Goal: Task Accomplishment & Management: Use online tool/utility

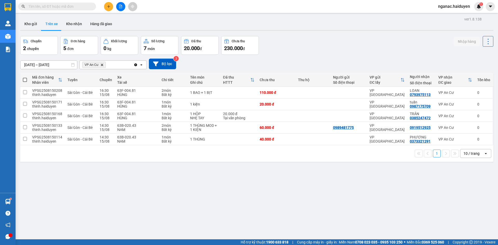
click at [29, 24] on button "Kho gửi" at bounding box center [30, 24] width 21 height 12
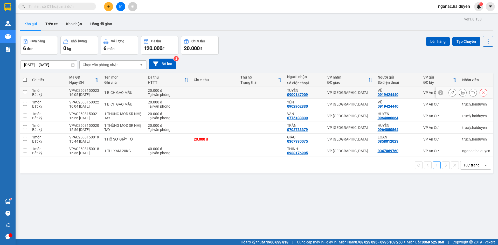
click at [29, 92] on td at bounding box center [24, 93] width 9 height 12
checkbox input "true"
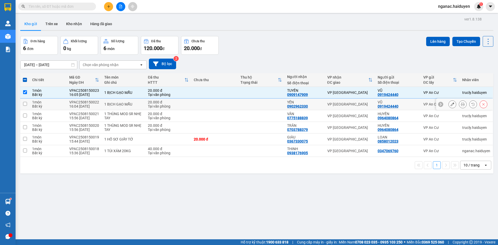
click at [30, 105] on td "1 món Bất kỳ" at bounding box center [48, 105] width 37 height 12
checkbox input "true"
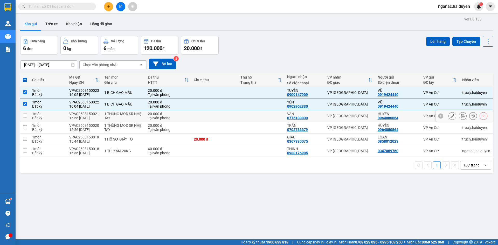
click at [30, 117] on td "1 món Bất kỳ" at bounding box center [48, 116] width 37 height 12
checkbox input "true"
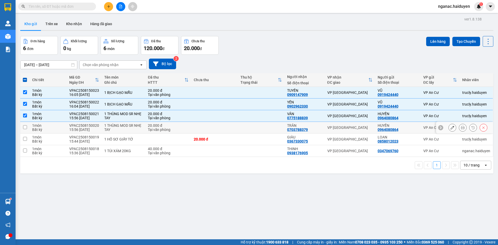
click at [29, 129] on td at bounding box center [24, 128] width 9 height 12
checkbox input "true"
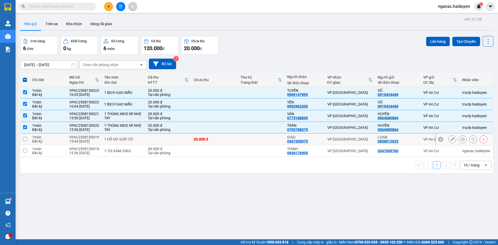
click at [30, 140] on td "1 món Bất kỳ" at bounding box center [48, 140] width 37 height 12
checkbox input "true"
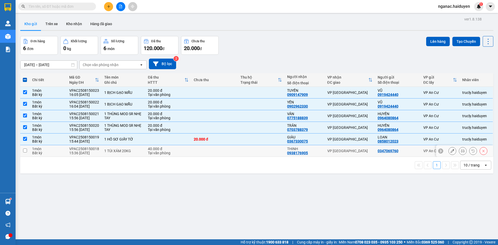
click at [36, 152] on div "Bất kỳ" at bounding box center [48, 153] width 32 height 4
checkbox input "true"
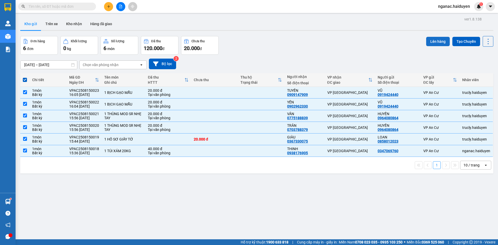
click at [434, 42] on button "Lên hàng" at bounding box center [438, 41] width 24 height 9
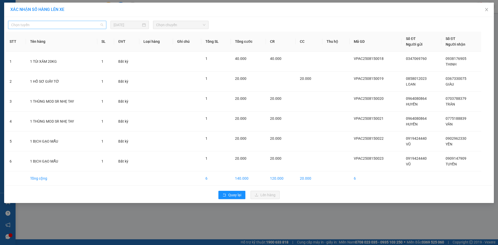
click at [72, 27] on span "Chọn tuyến" at bounding box center [57, 25] width 92 height 8
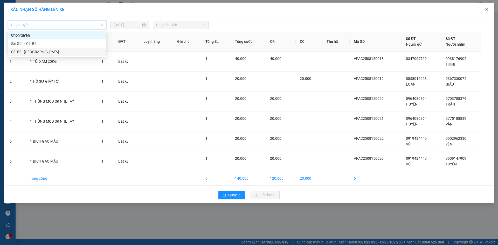
click at [73, 54] on div "Cái Bè - [GEOGRAPHIC_DATA]" at bounding box center [57, 52] width 92 height 6
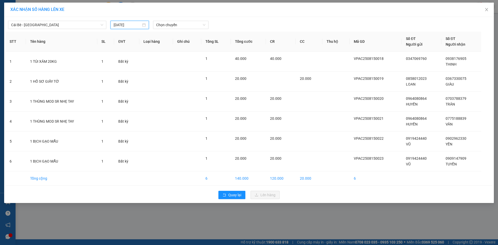
click at [119, 24] on input "[DATE]" at bounding box center [128, 25] width 28 height 6
type input "[DATE]"
click at [165, 69] on div "15" at bounding box center [165, 70] width 6 height 6
click at [171, 22] on span "Chọn chuyến" at bounding box center [180, 25] width 49 height 8
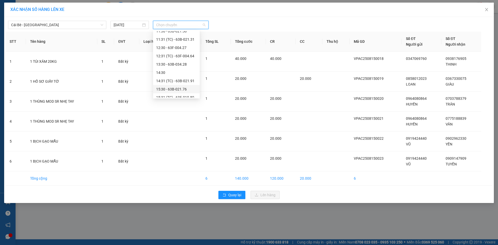
scroll to position [166, 0]
click at [169, 84] on div "16:30" at bounding box center [176, 85] width 40 height 6
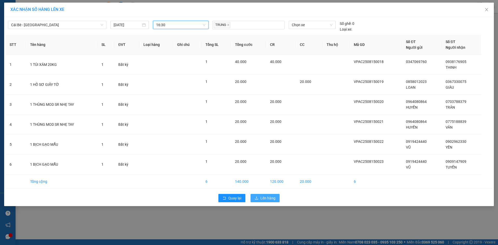
click at [265, 198] on span "Lên hàng" at bounding box center [268, 198] width 15 height 6
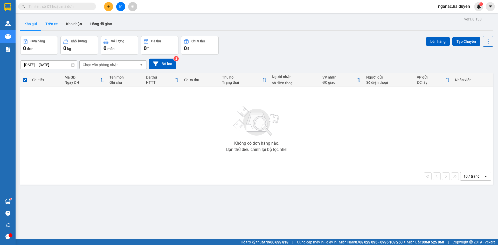
click at [49, 25] on button "Trên xe" at bounding box center [51, 24] width 21 height 12
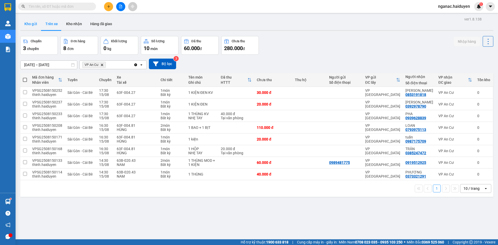
click at [27, 24] on button "Kho gửi" at bounding box center [30, 24] width 21 height 12
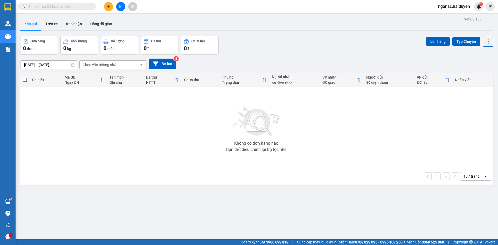
click at [77, 6] on input "text" at bounding box center [59, 7] width 61 height 6
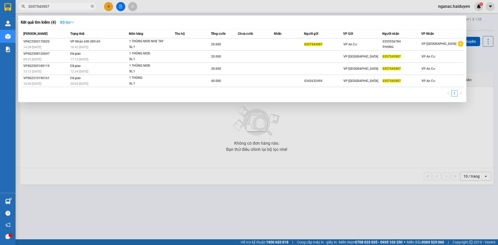
type input "0357543907"
click at [67, 19] on button "Bộ lọc" at bounding box center [67, 22] width 22 height 8
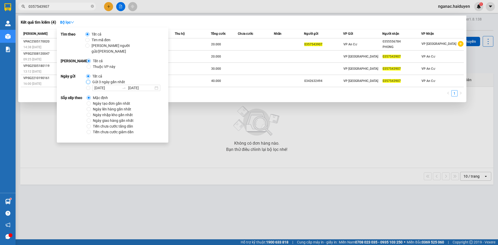
click at [88, 80] on input "Gửi 3 ngày gần nhất" at bounding box center [88, 82] width 4 height 4
radio input "true"
radio input "false"
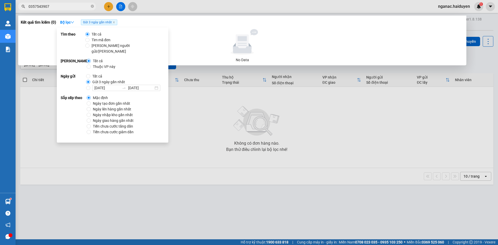
click at [215, 55] on div "No Data" at bounding box center [242, 46] width 439 height 34
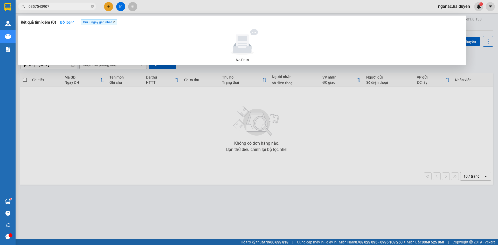
click at [115, 23] on icon "close" at bounding box center [114, 23] width 2 height 2
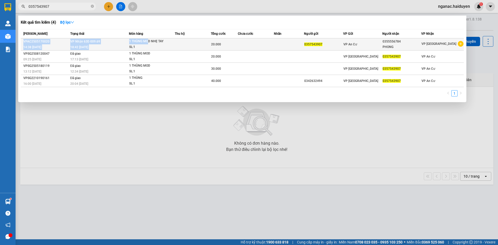
click at [154, 44] on table "[PERSON_NAME] thái Món hàng Thu hộ Tổng [PERSON_NAME] [PERSON_NAME] Người gửi V…" at bounding box center [242, 58] width 443 height 58
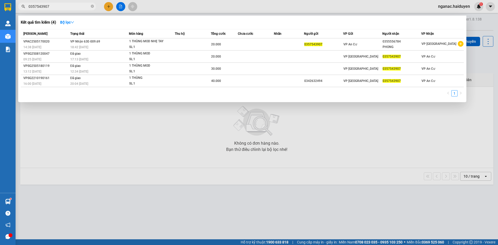
click at [229, 217] on div at bounding box center [249, 122] width 498 height 245
click at [88, 5] on input "0357543907" at bounding box center [59, 7] width 61 height 6
click at [93, 6] on icon "close-circle" at bounding box center [92, 6] width 3 height 3
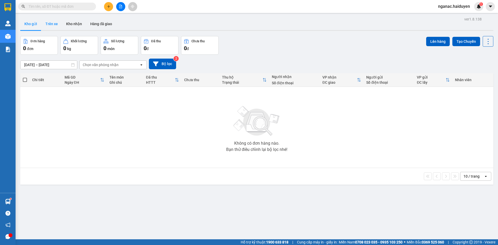
click at [56, 24] on button "Trên xe" at bounding box center [51, 24] width 21 height 12
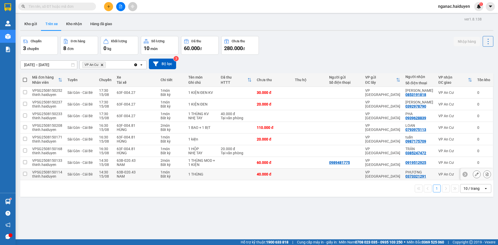
click at [78, 176] on span "Sài Gòn - Cái Bè" at bounding box center [79, 174] width 25 height 4
checkbox input "true"
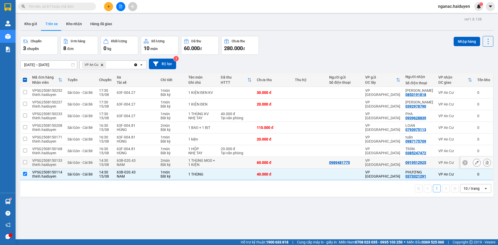
click at [53, 163] on div "thinh.haiduyen" at bounding box center [47, 165] width 30 height 4
checkbox input "true"
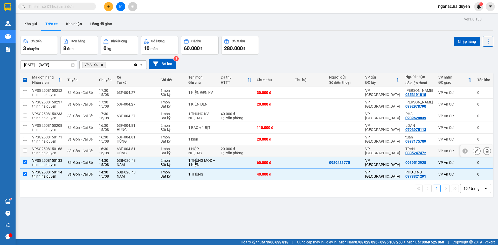
click at [56, 150] on div "VPSG2508150168" at bounding box center [47, 149] width 30 height 4
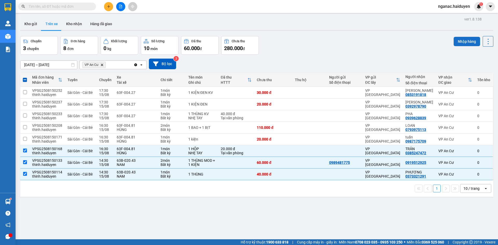
click at [461, 40] on button "Nhập hàng" at bounding box center [467, 41] width 26 height 9
checkbox input "false"
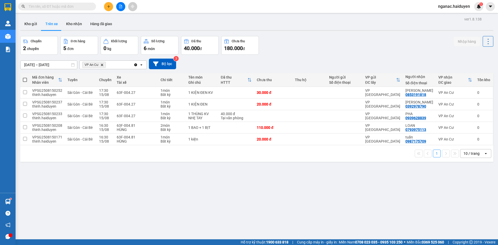
click at [60, 9] on input "text" at bounding box center [59, 7] width 61 height 6
click at [69, 24] on button "Kho nhận" at bounding box center [74, 24] width 24 height 12
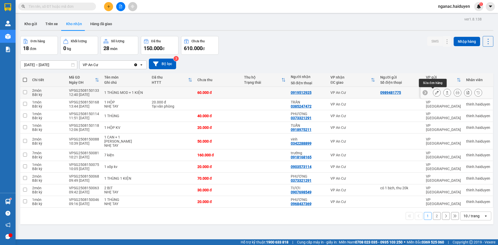
click at [435, 93] on icon at bounding box center [437, 93] width 4 height 4
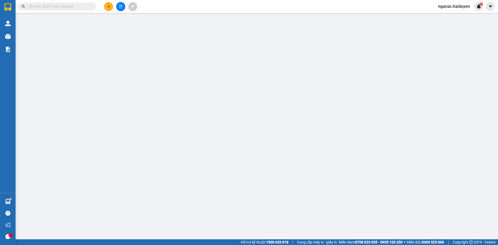
type input "0989481775"
type input "0919512925"
type input "60.000"
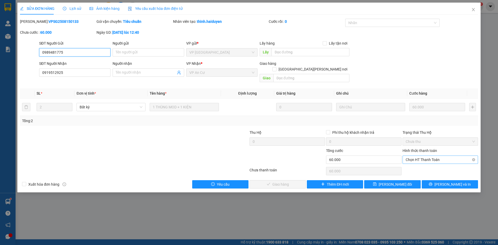
click at [439, 156] on span "Chọn HT Thanh Toán" at bounding box center [440, 160] width 69 height 8
click at [437, 165] on div "Tại văn phòng" at bounding box center [440, 165] width 69 height 6
type input "0"
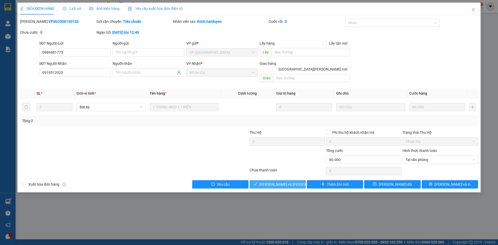
click at [279, 182] on span "[PERSON_NAME] và [PERSON_NAME] hàng" at bounding box center [295, 185] width 70 height 6
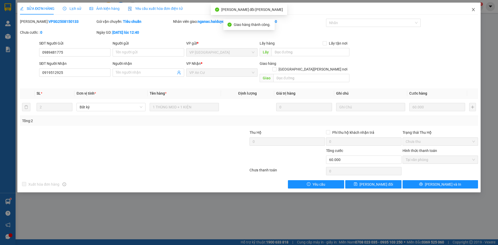
click at [474, 10] on icon "close" at bounding box center [474, 10] width 4 height 4
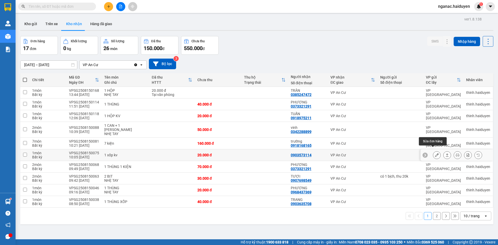
click at [435, 153] on icon at bounding box center [437, 155] width 4 height 4
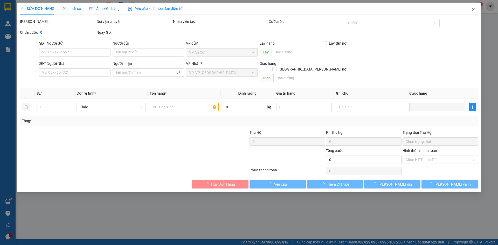
type input "0903573114"
type input "20.000"
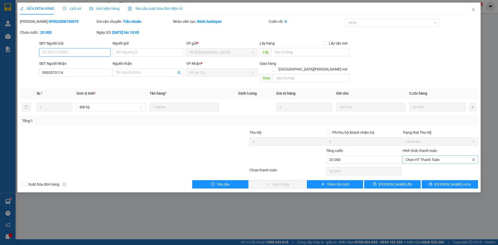
click at [441, 156] on span "Chọn HT Thanh Toán" at bounding box center [440, 160] width 69 height 8
click at [427, 166] on div "Tại văn phòng" at bounding box center [440, 165] width 69 height 6
type input "0"
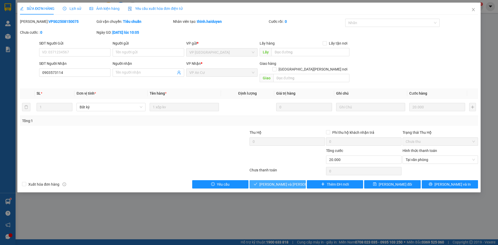
click at [280, 182] on span "[PERSON_NAME] và [PERSON_NAME] hàng" at bounding box center [295, 185] width 70 height 6
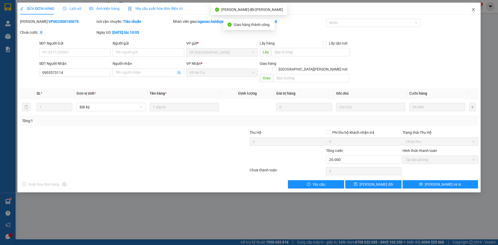
click at [473, 10] on icon "close" at bounding box center [474, 10] width 4 height 4
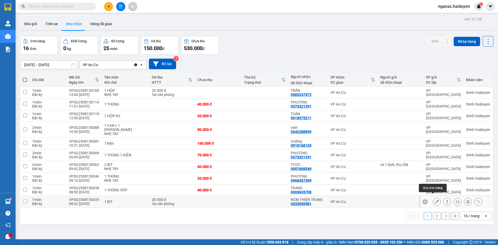
click at [433, 200] on button at bounding box center [436, 202] width 7 height 9
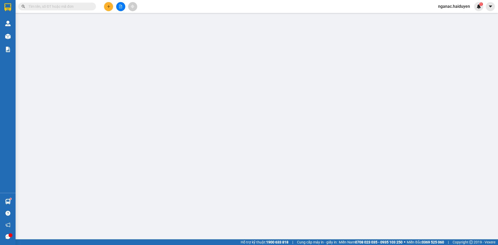
type input "0333939581"
type input "NCM THIỆN TRUNG"
type input "20.000"
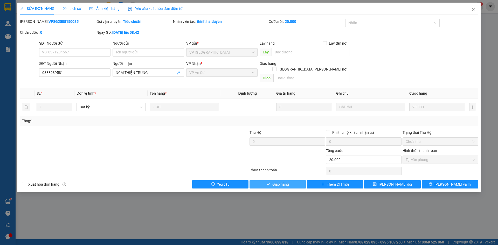
click at [278, 182] on span "Giao hàng" at bounding box center [281, 185] width 17 height 6
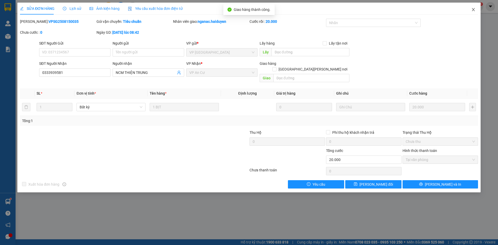
click at [473, 9] on icon "close" at bounding box center [473, 9] width 3 height 3
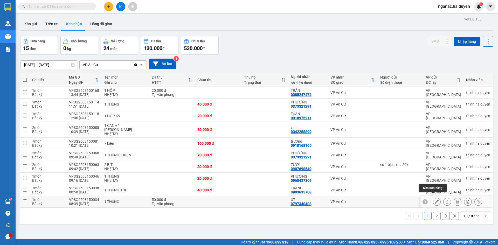
click at [435, 200] on icon at bounding box center [437, 202] width 4 height 4
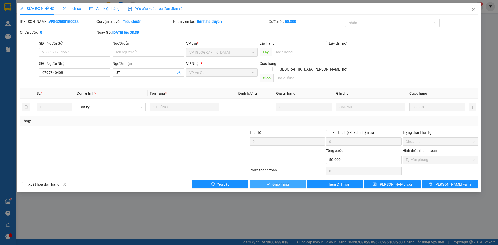
click at [266, 180] on button "Giao hàng" at bounding box center [278, 184] width 56 height 8
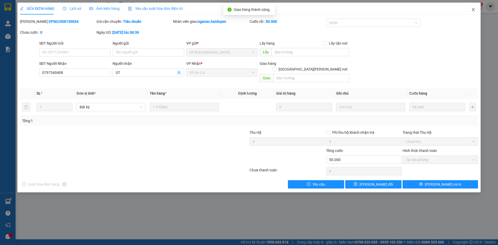
click at [473, 8] on span "Close" at bounding box center [473, 10] width 15 height 15
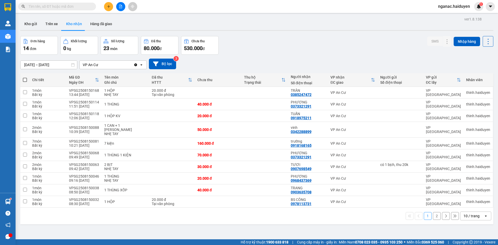
drag, startPoint x: 432, startPoint y: 211, endPoint x: 429, endPoint y: 211, distance: 3.6
click at [433, 212] on button "2" at bounding box center [437, 216] width 8 height 8
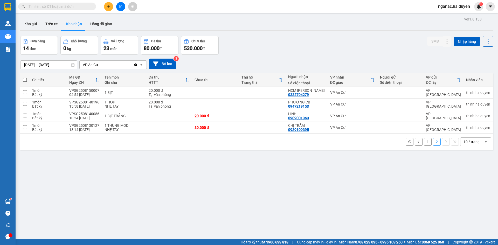
click at [424, 142] on button "1" at bounding box center [428, 142] width 8 height 8
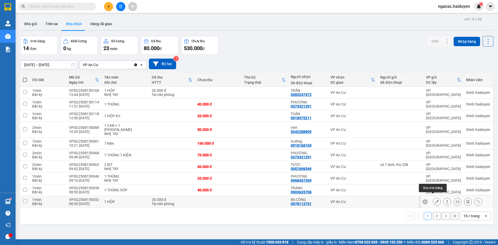
click at [435, 200] on icon at bounding box center [437, 202] width 4 height 4
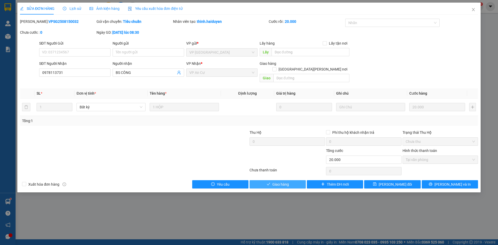
click at [278, 182] on span "Giao hàng" at bounding box center [281, 185] width 17 height 6
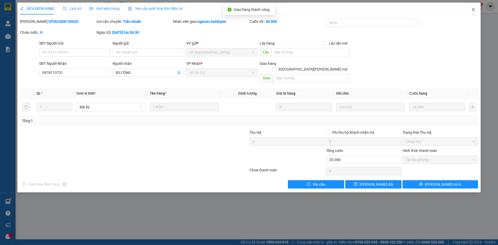
click at [472, 10] on icon "close" at bounding box center [474, 10] width 4 height 4
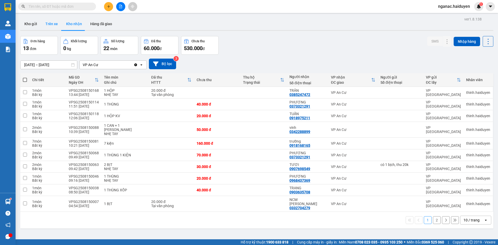
click at [53, 24] on button "Trên xe" at bounding box center [51, 24] width 21 height 12
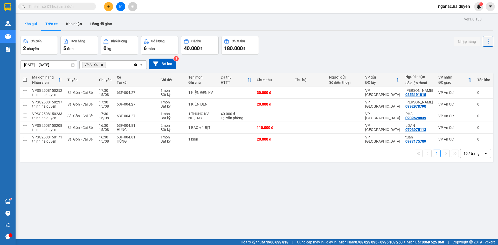
click at [28, 26] on button "Kho gửi" at bounding box center [30, 24] width 21 height 12
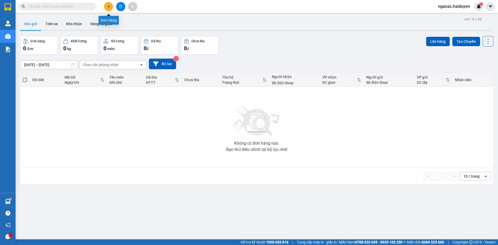
click at [107, 7] on icon "plus" at bounding box center [109, 7] width 4 height 4
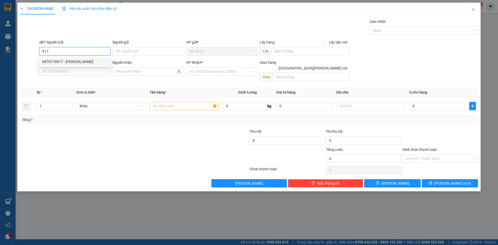
click at [60, 60] on div "0976770917 - [PERSON_NAME]" at bounding box center [74, 62] width 65 height 6
type input "0976770917"
type input "LAI"
type input "0798389994"
type input "KHẢI HOÀN"
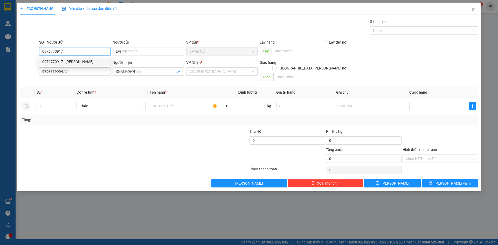
type input "20.000"
type input "0976770917"
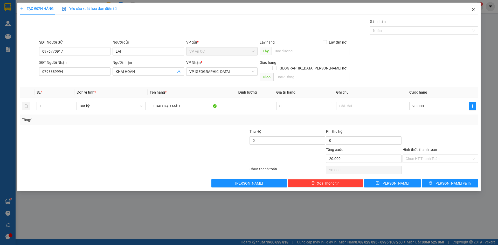
click at [473, 9] on icon "close" at bounding box center [474, 10] width 4 height 4
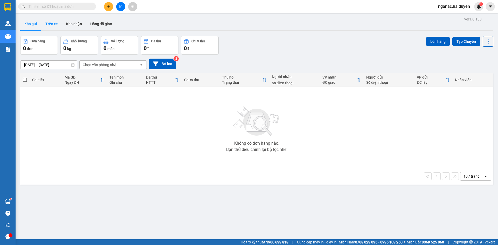
click at [48, 24] on button "Trên xe" at bounding box center [51, 24] width 21 height 12
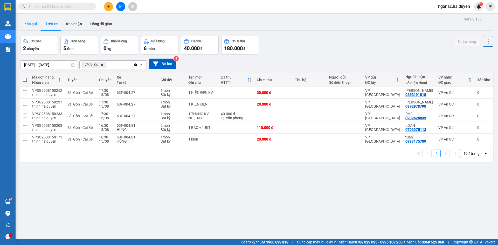
click at [27, 24] on button "Kho gửi" at bounding box center [30, 24] width 21 height 12
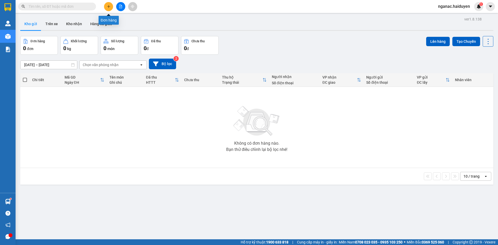
click at [107, 6] on icon "plus" at bounding box center [109, 7] width 4 height 4
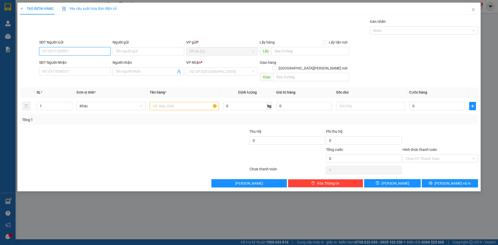
click at [75, 50] on input "SĐT Người Gửi" at bounding box center [74, 51] width 71 height 8
click at [71, 63] on div "0976770917 - [PERSON_NAME]" at bounding box center [74, 62] width 65 height 6
type input "0976770917"
type input "LAI"
type input "0798389994"
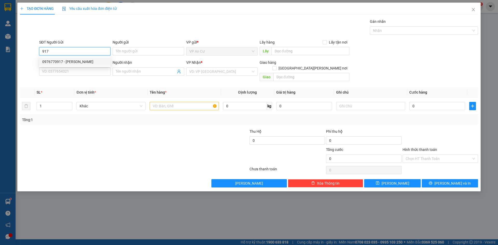
type input "KHẢI HOÀN"
type input "20.000"
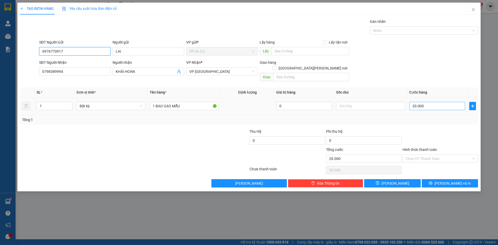
type input "0976770917"
click at [430, 102] on input "20.000" at bounding box center [438, 106] width 56 height 8
type input "0"
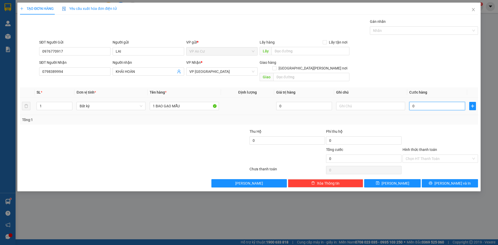
type input "3"
type input "03"
type input "30"
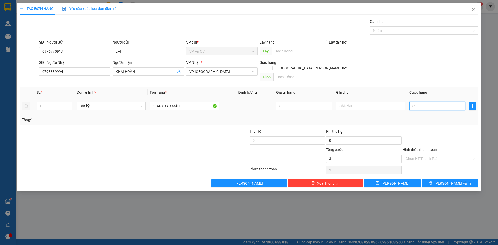
type input "030"
type input "300"
type input "0.300"
type input "3.000"
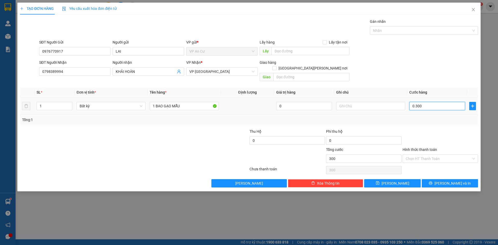
type input "3.000"
type input "03.000"
type input "30.000"
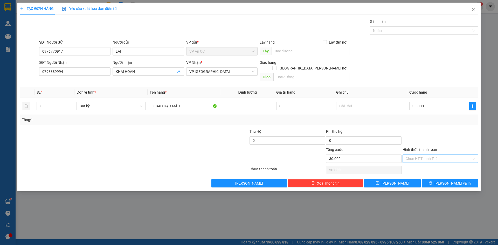
click at [425, 155] on input "Hình thức thanh toán" at bounding box center [439, 159] width 66 height 8
click at [423, 160] on div "Tại văn phòng" at bounding box center [441, 163] width 76 height 8
type input "0"
click at [440, 179] on button "[PERSON_NAME] và In" at bounding box center [450, 183] width 56 height 8
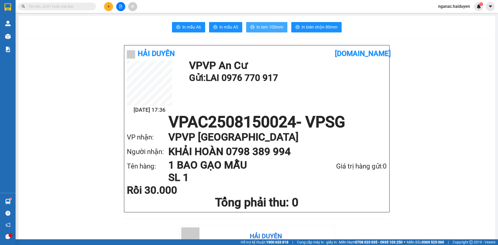
click at [263, 24] on span "In tem 100mm" at bounding box center [270, 27] width 27 height 6
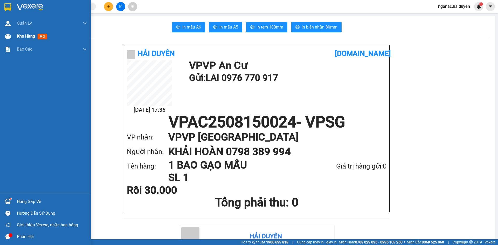
click at [22, 34] on span "Kho hàng" at bounding box center [26, 36] width 18 height 5
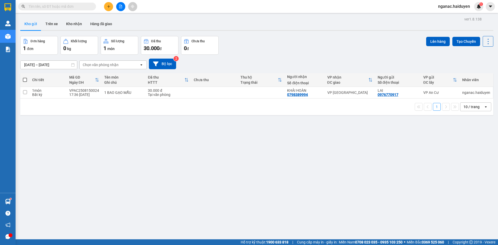
click at [59, 3] on span at bounding box center [57, 7] width 78 height 8
click at [71, 22] on button "Kho nhận" at bounding box center [74, 24] width 24 height 12
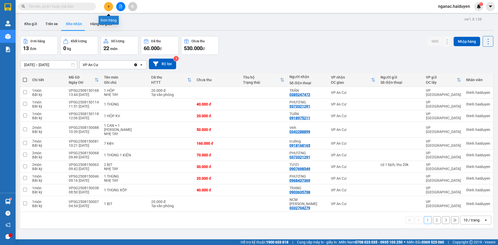
click at [107, 5] on icon "plus" at bounding box center [109, 7] width 4 height 4
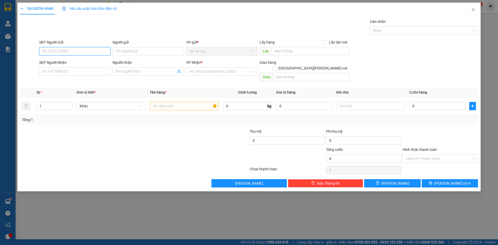
click at [69, 50] on input "SĐT Người Gửi" at bounding box center [74, 51] width 71 height 8
click at [67, 59] on div "0976770917 - [PERSON_NAME]" at bounding box center [74, 62] width 65 height 6
type input "0976770917"
type input "LAI"
type input "0798389994"
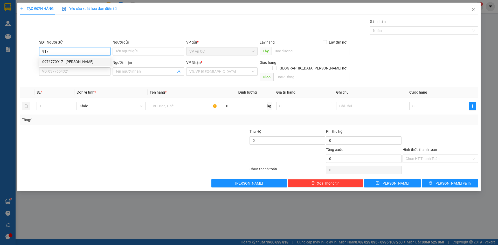
type input "KHẢI HOÀN"
type input "30.000"
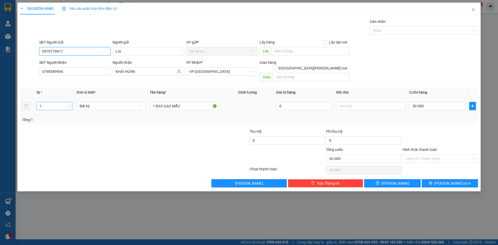
type input "0976770917"
click at [48, 103] on input "1" at bounding box center [54, 106] width 35 height 8
type input "2"
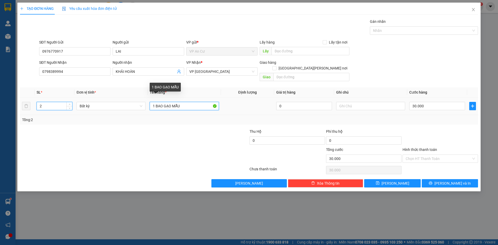
click at [187, 102] on input "1 BAO GẠO MẪU" at bounding box center [184, 106] width 69 height 8
type input "0"
click at [187, 102] on input "1 BAO GẠO MẪU" at bounding box center [184, 106] width 69 height 8
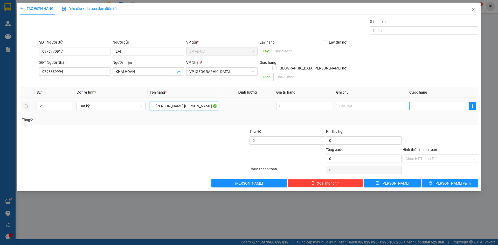
type input "1 [PERSON_NAME] [PERSON_NAME] + 1 [PERSON_NAME] ĐEN"
click at [421, 102] on input "0" at bounding box center [438, 106] width 56 height 8
type input "3"
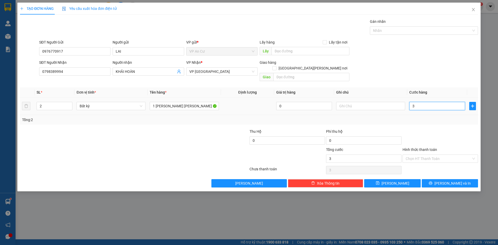
type input "30"
type input "300"
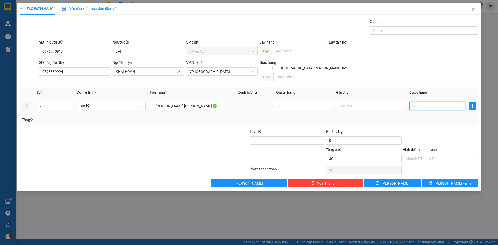
type input "300"
type input "3.000"
type input "30.000"
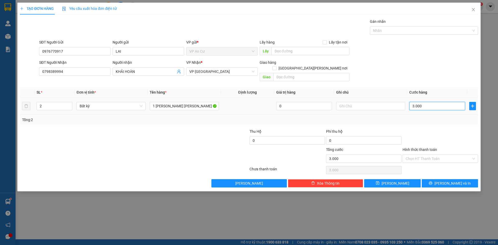
type input "30.000"
click at [431, 155] on input "Hình thức thanh toán" at bounding box center [439, 159] width 66 height 8
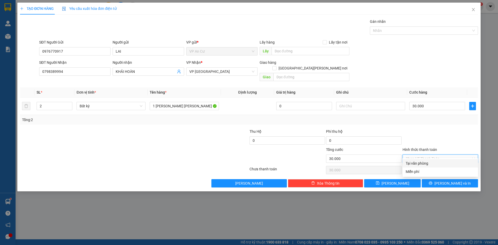
click at [430, 161] on div "Tại văn phòng" at bounding box center [440, 164] width 69 height 6
type input "0"
click at [435, 179] on button "[PERSON_NAME] và In" at bounding box center [450, 183] width 56 height 8
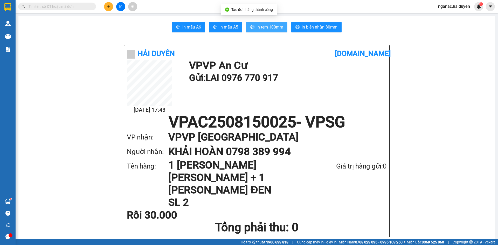
click at [258, 22] on button "In tem 100mm" at bounding box center [266, 27] width 41 height 10
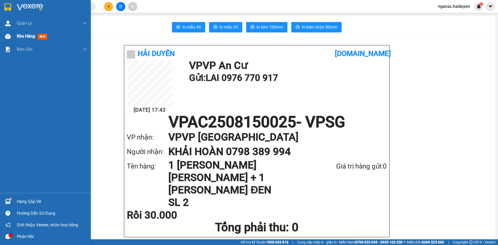
click at [22, 38] on span "Kho hàng" at bounding box center [26, 36] width 18 height 5
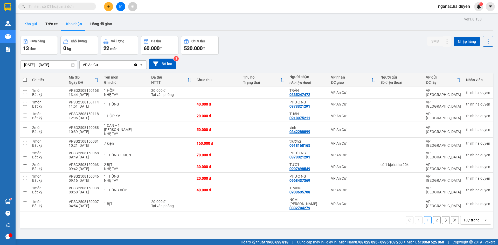
click at [34, 24] on button "Kho gửi" at bounding box center [30, 24] width 21 height 12
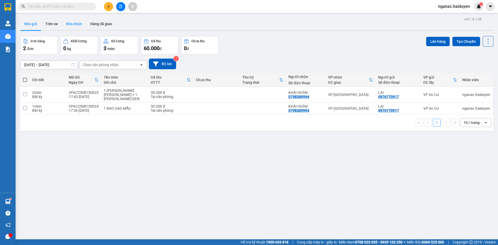
click at [76, 23] on button "Kho nhận" at bounding box center [74, 24] width 24 height 12
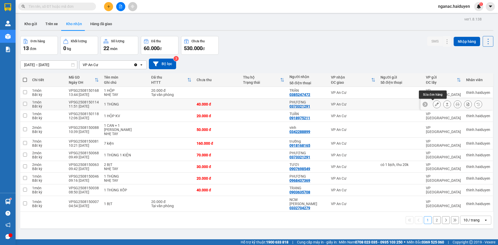
click at [433, 105] on button at bounding box center [436, 104] width 7 height 9
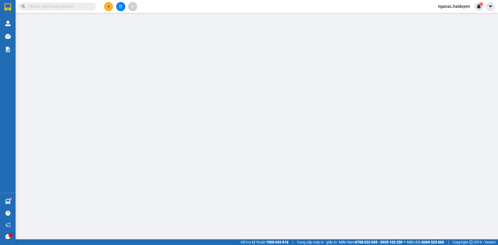
type input "0373321291"
type input "PHƯƠNG"
type input "40.000"
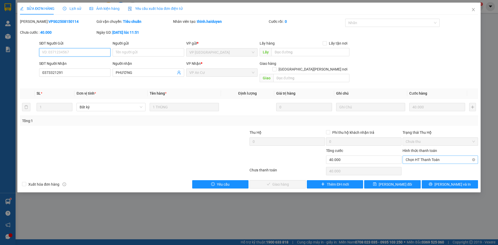
click at [412, 156] on span "Chọn HT Thanh Toán" at bounding box center [440, 160] width 69 height 8
click at [411, 164] on div "Tại văn phòng" at bounding box center [440, 165] width 69 height 6
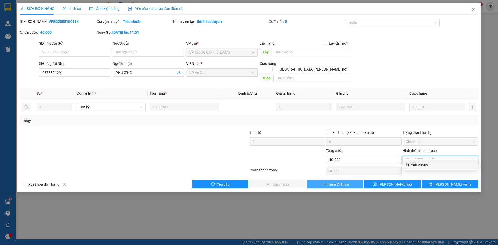
type input "0"
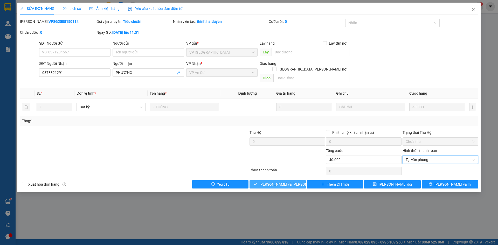
click at [280, 182] on span "[PERSON_NAME] và [PERSON_NAME] hàng" at bounding box center [295, 185] width 70 height 6
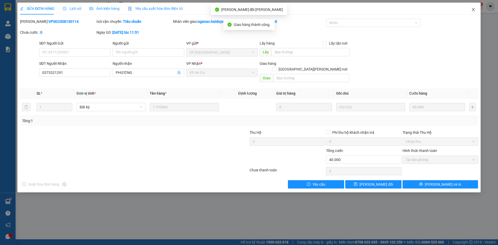
click at [474, 9] on icon "close" at bounding box center [474, 10] width 4 height 4
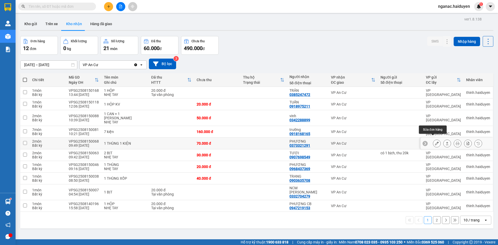
click at [436, 139] on button at bounding box center [436, 143] width 7 height 9
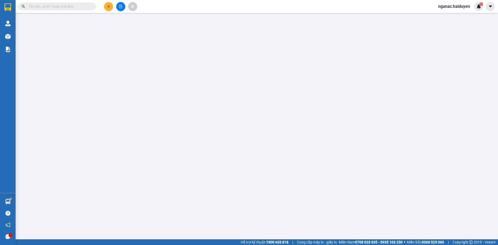
type input "0373321291"
type input "PHƯƠNG"
type input "70.000"
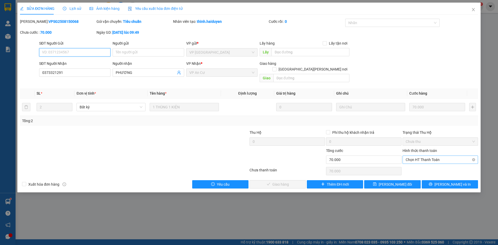
click at [431, 156] on span "Chọn HT Thanh Toán" at bounding box center [440, 160] width 69 height 8
click at [424, 163] on div "Tại văn phòng" at bounding box center [440, 165] width 69 height 6
type input "0"
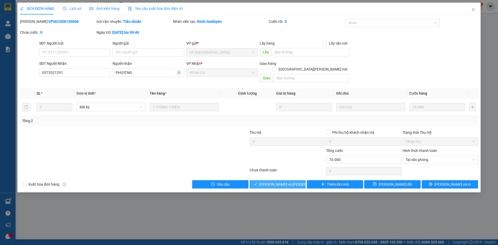
click at [279, 182] on span "[PERSON_NAME] và [PERSON_NAME] hàng" at bounding box center [295, 185] width 70 height 6
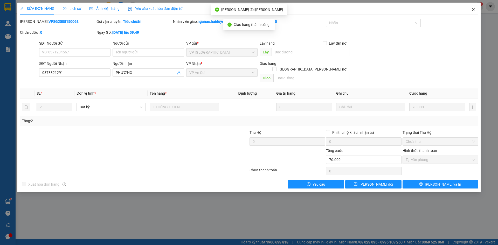
click at [473, 9] on icon "close" at bounding box center [474, 10] width 4 height 4
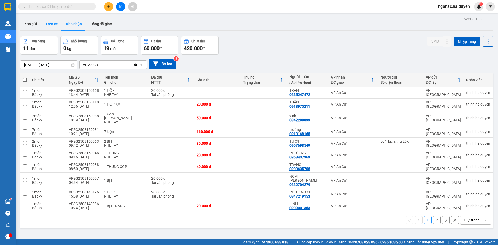
click at [48, 23] on button "Trên xe" at bounding box center [51, 24] width 21 height 12
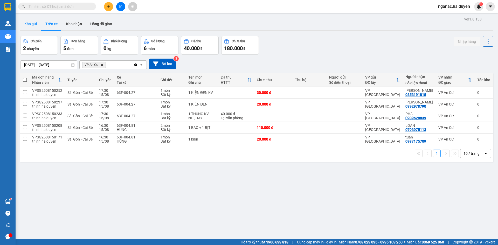
click at [31, 23] on button "Kho gửi" at bounding box center [30, 24] width 21 height 12
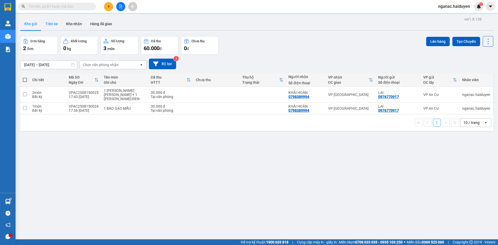
click at [53, 23] on button "Trên xe" at bounding box center [51, 24] width 21 height 12
